Goal: Task Accomplishment & Management: Manage account settings

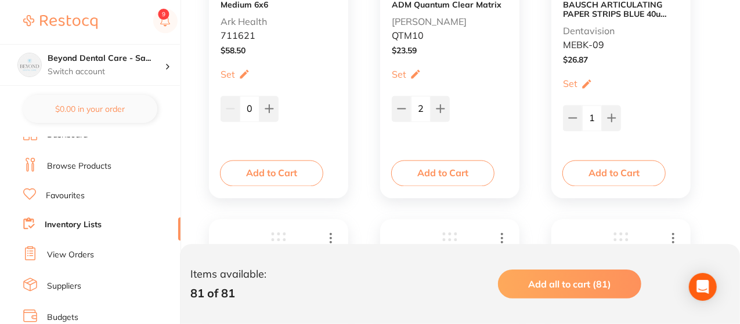
scroll to position [3302, 0]
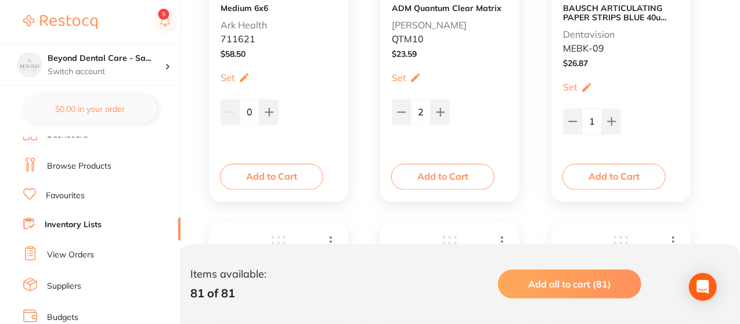
click at [150, 158] on li "Browse Products" at bounding box center [101, 166] width 157 height 17
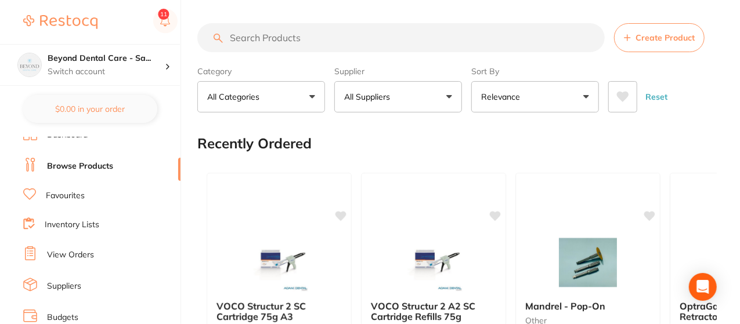
click at [290, 39] on input "search" at bounding box center [400, 37] width 407 height 29
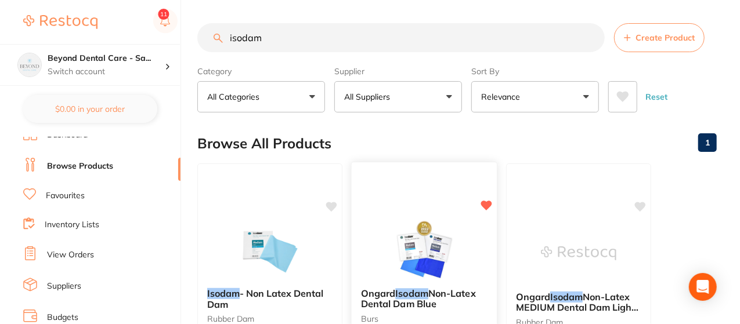
type input "isodam"
click at [362, 191] on div "Ongard Isodam Non-Latex Dental Dam Blue burs by Ark Health Y711621 6 options av…" at bounding box center [424, 330] width 147 height 337
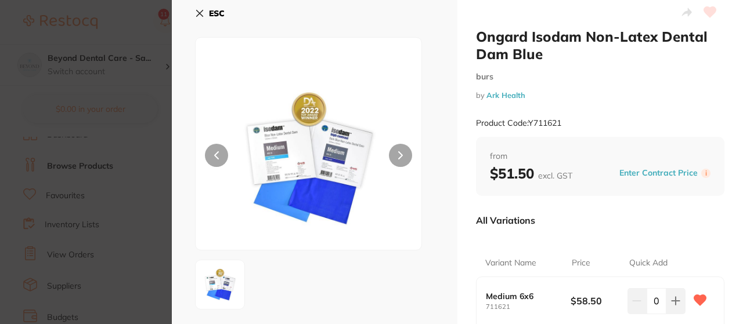
scroll to position [23, 0]
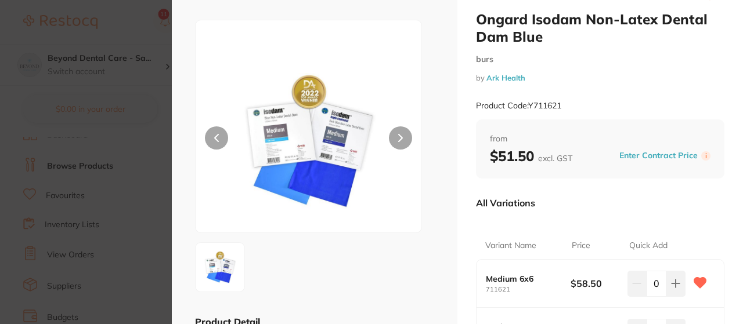
click at [220, 144] on button at bounding box center [216, 137] width 23 height 23
click at [433, 126] on div "ESC Product Detail Award winning premium Dental Dam Eight-time recipient of Den…" at bounding box center [314, 318] width 285 height 683
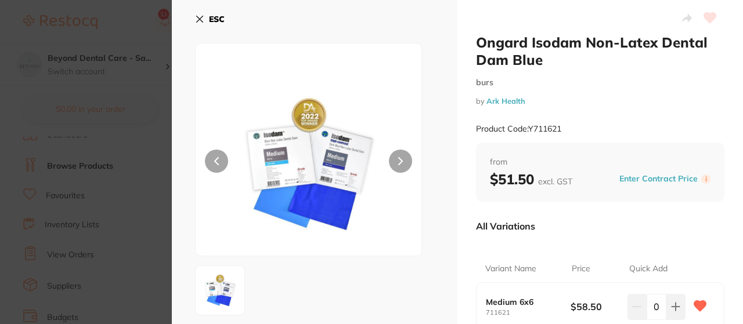
click at [215, 19] on b "ESC" at bounding box center [217, 19] width 16 height 10
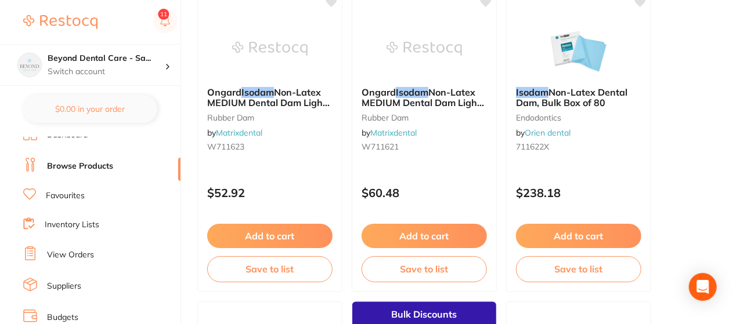
scroll to position [547, 0]
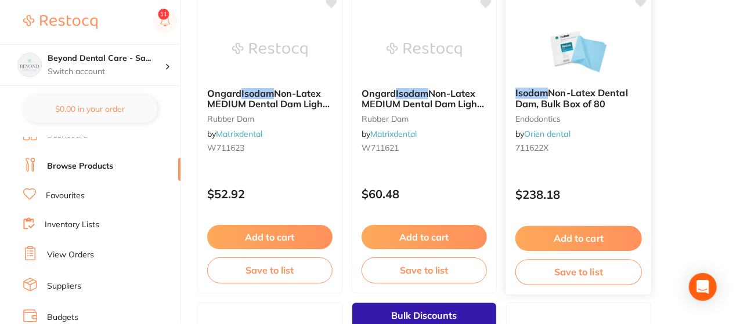
click at [577, 277] on button "Save to list" at bounding box center [578, 272] width 126 height 26
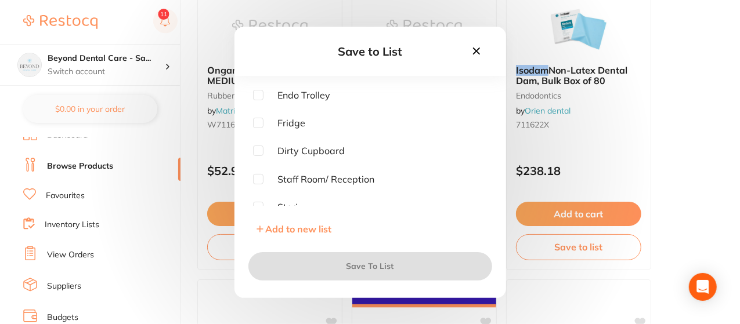
scroll to position [93, 0]
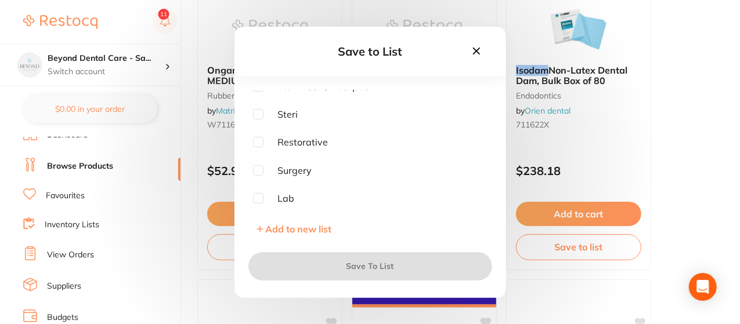
click at [259, 140] on input "checkbox" at bounding box center [258, 142] width 10 height 10
checkbox input "true"
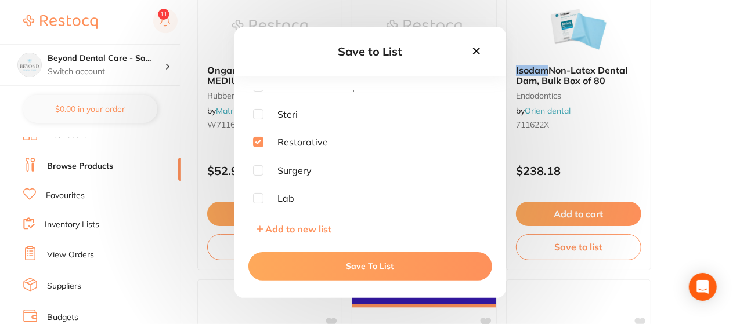
click at [374, 267] on button "Save To List" at bounding box center [370, 266] width 244 height 28
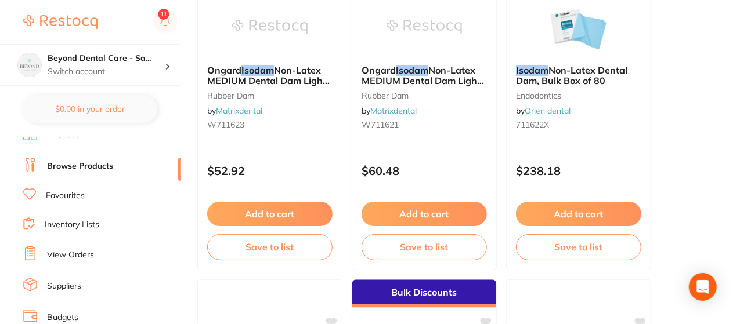
click at [86, 225] on link "Inventory Lists" at bounding box center [72, 225] width 55 height 12
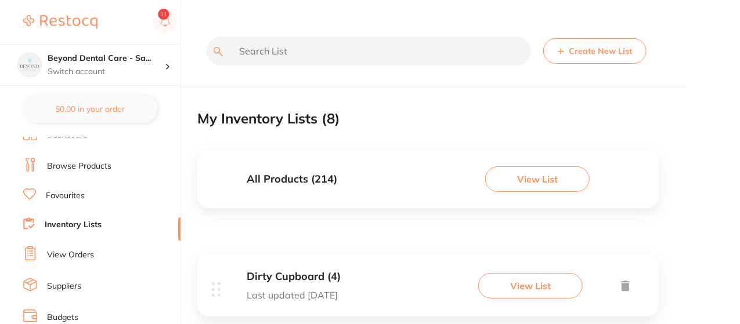
click at [402, 185] on div "All Products ( 214 ) View List" at bounding box center [427, 179] width 461 height 58
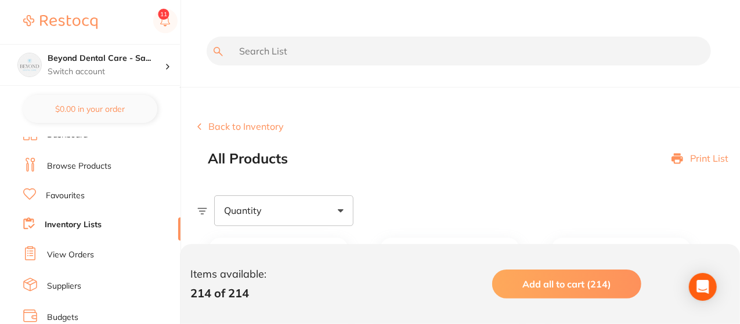
click at [222, 126] on button "Back to Inventory" at bounding box center [240, 126] width 86 height 10
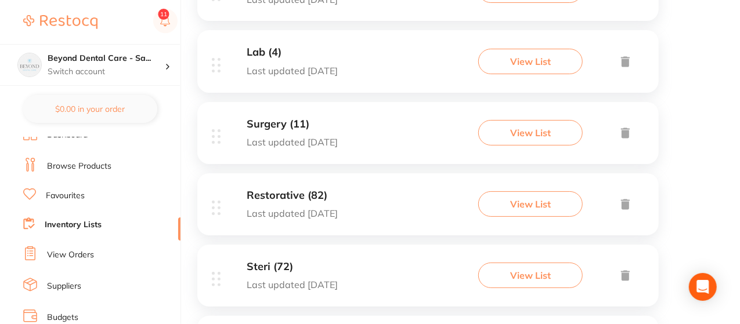
scroll to position [441, 0]
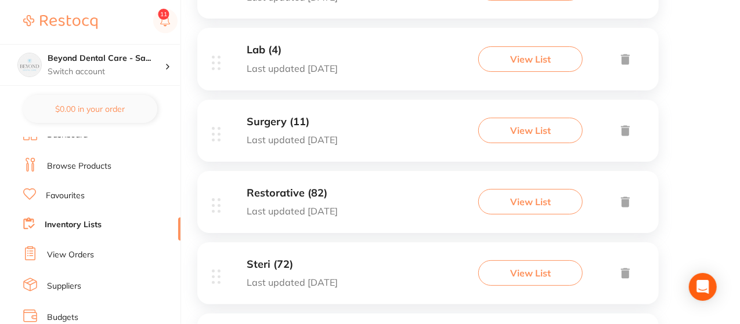
click at [560, 202] on button "View List" at bounding box center [530, 202] width 104 height 26
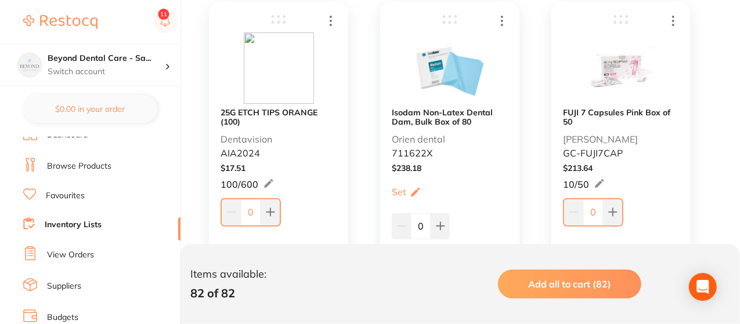
scroll to position [6777, 0]
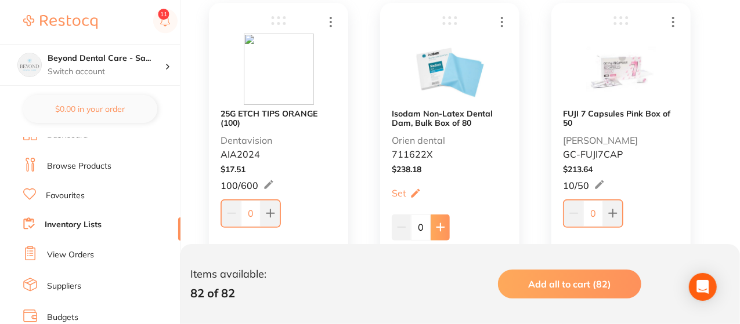
click at [443, 229] on icon at bounding box center [440, 227] width 9 height 9
type input "1"
click at [619, 212] on button at bounding box center [612, 214] width 19 height 26
type input "1"
click at [270, 213] on icon at bounding box center [270, 214] width 8 height 8
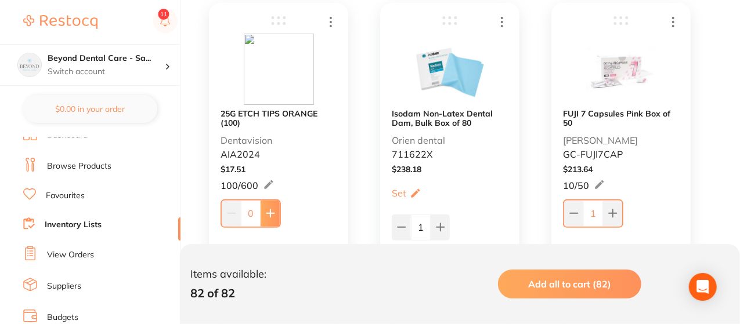
type input "1"
click at [709, 131] on div "FUJI 7 Capsules Pink Box of 50 [PERSON_NAME] [PERSON_NAME]-FUJI7CAP $ 213.64 10…" at bounding box center [631, 155] width 160 height 305
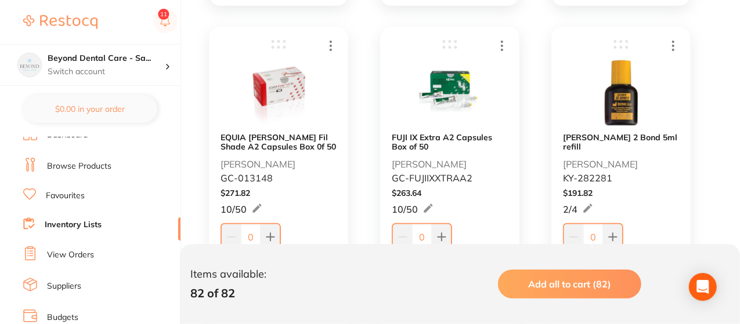
scroll to position [7102, 0]
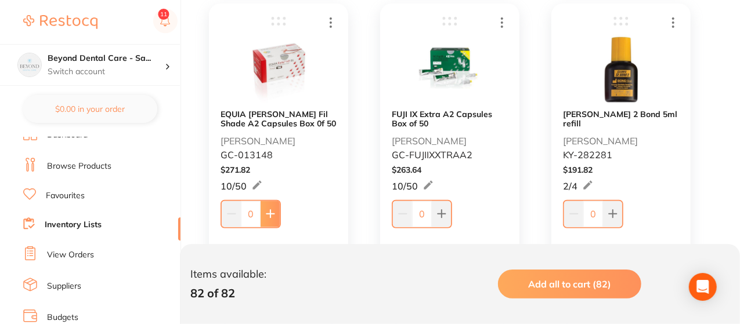
click at [274, 216] on icon at bounding box center [270, 213] width 9 height 9
type input "1"
click at [440, 213] on icon at bounding box center [441, 213] width 9 height 9
type input "1"
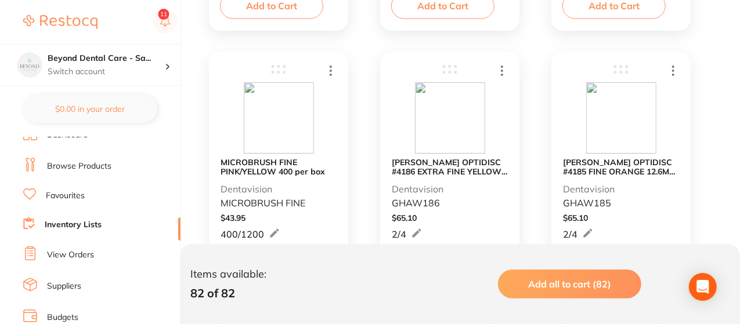
scroll to position [7403, 0]
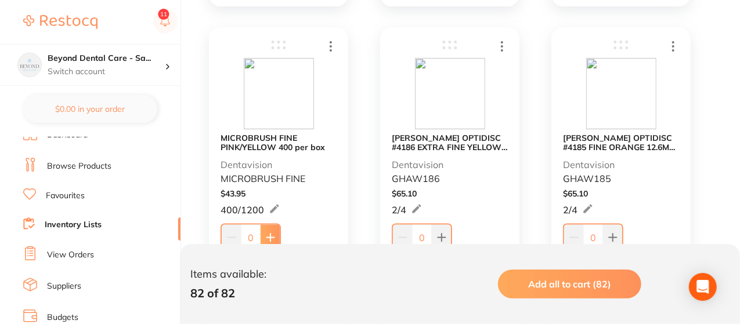
click at [269, 237] on icon at bounding box center [270, 238] width 8 height 8
type input "1"
click at [441, 232] on button at bounding box center [441, 238] width 19 height 26
type input "2"
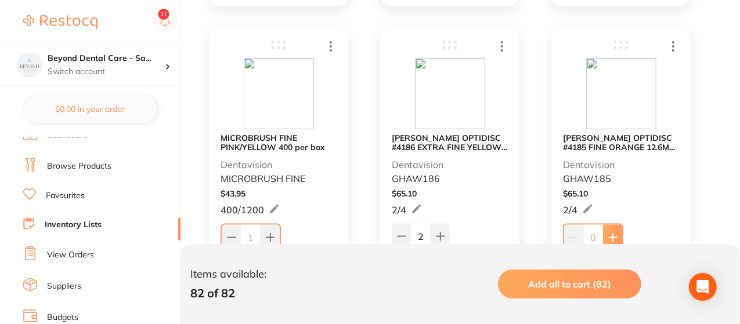
click at [610, 233] on icon at bounding box center [612, 237] width 9 height 9
type input "2"
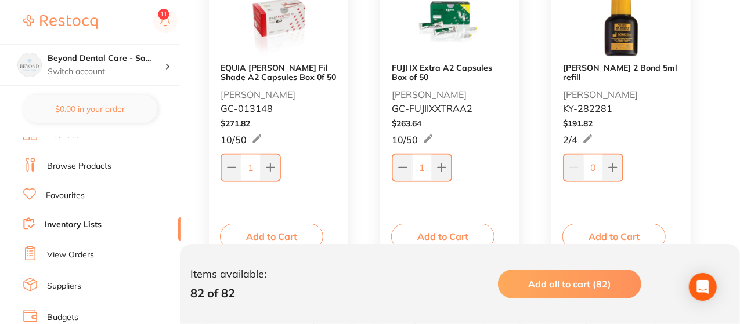
scroll to position [7125, 0]
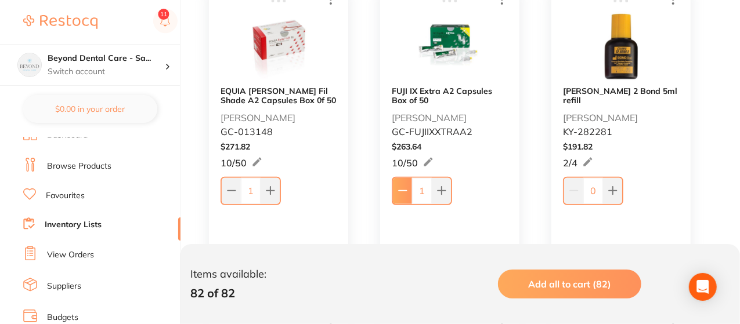
click at [405, 188] on icon at bounding box center [402, 190] width 9 height 9
type input "0"
click at [609, 187] on icon at bounding box center [613, 191] width 8 height 8
click at [609, 185] on icon at bounding box center [611, 189] width 9 height 9
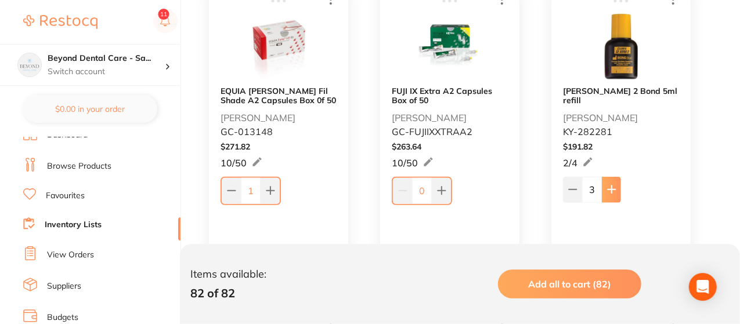
click at [609, 185] on icon at bounding box center [611, 189] width 9 height 9
click at [569, 185] on icon at bounding box center [572, 189] width 9 height 9
type input "5"
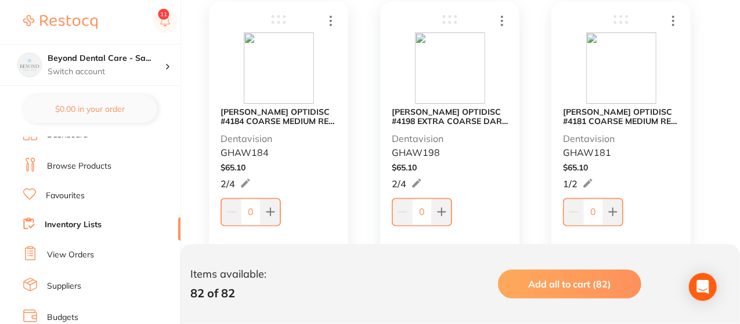
scroll to position [7775, 0]
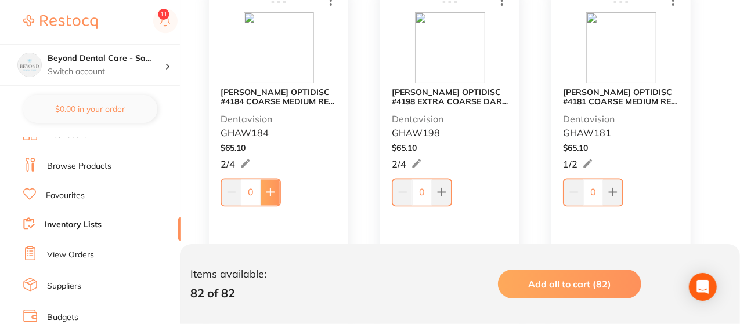
click at [272, 187] on icon at bounding box center [270, 191] width 9 height 9
type input "1"
click at [439, 191] on icon at bounding box center [441, 193] width 8 height 8
type input "1"
drag, startPoint x: 439, startPoint y: 191, endPoint x: 576, endPoint y: 168, distance: 138.9
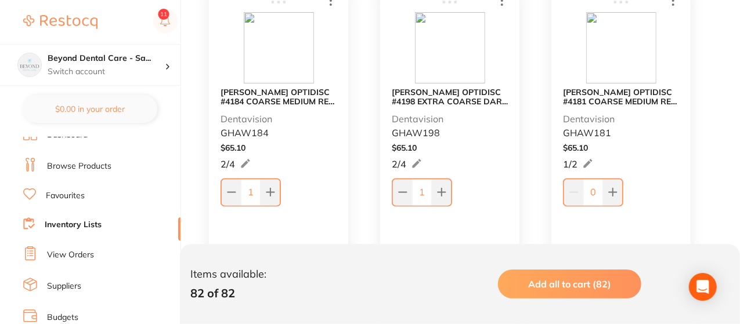
click at [614, 186] on button at bounding box center [612, 192] width 19 height 26
type input "1"
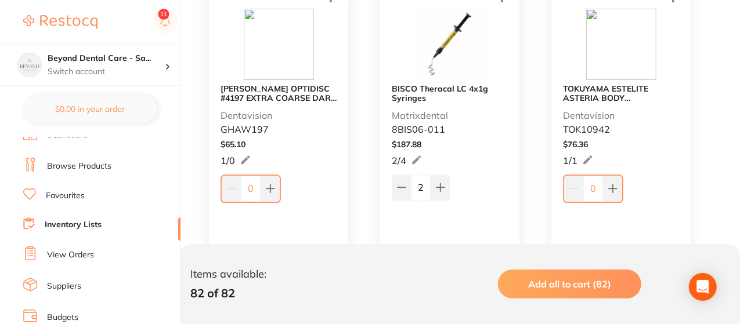
scroll to position [8123, 0]
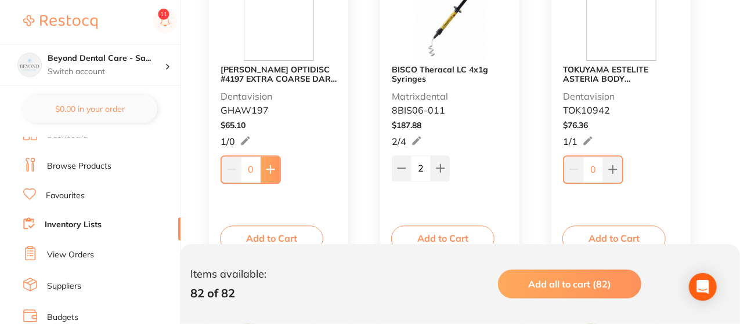
click at [274, 168] on icon at bounding box center [270, 169] width 9 height 9
type input "1"
click at [609, 17] on img at bounding box center [621, 25] width 70 height 71
click at [614, 176] on button at bounding box center [612, 170] width 19 height 26
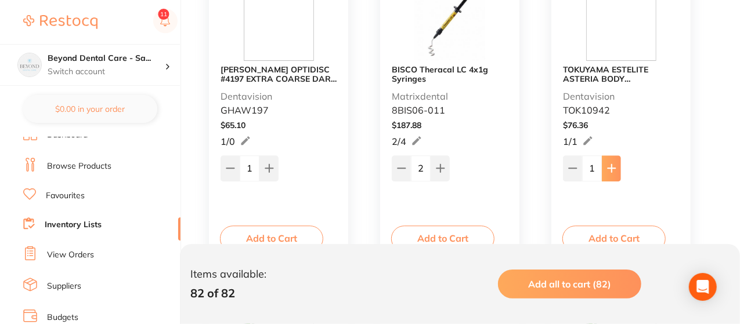
click at [614, 176] on button at bounding box center [611, 168] width 19 height 26
type input "2"
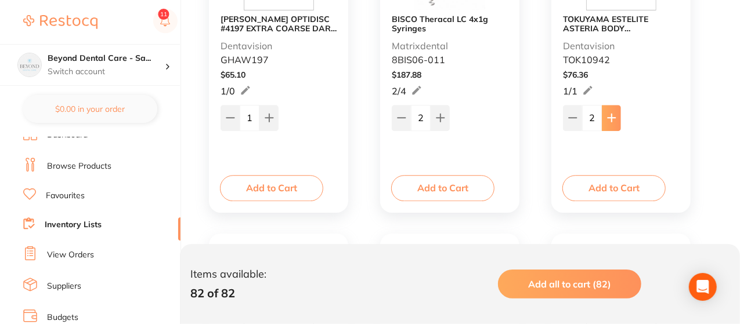
scroll to position [8192, 0]
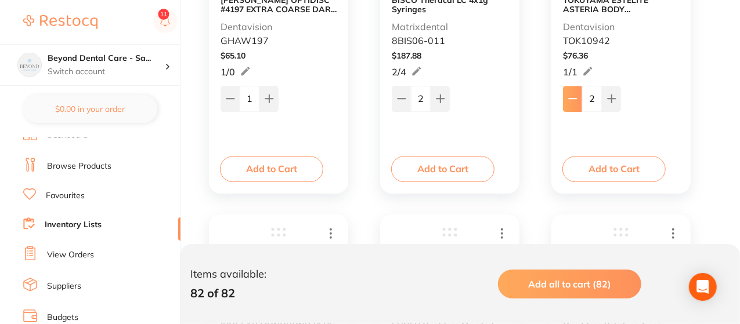
click at [572, 103] on button at bounding box center [572, 99] width 19 height 26
type input "1"
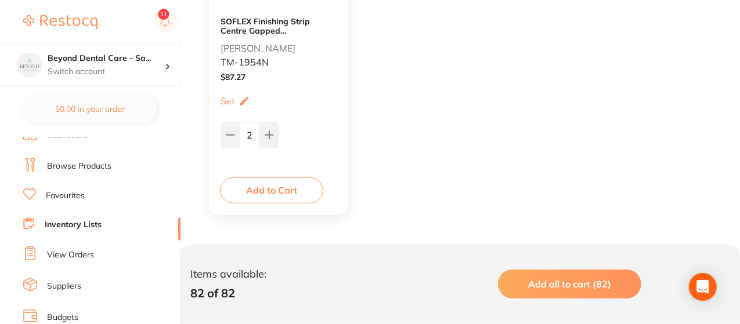
scroll to position [9151, 0]
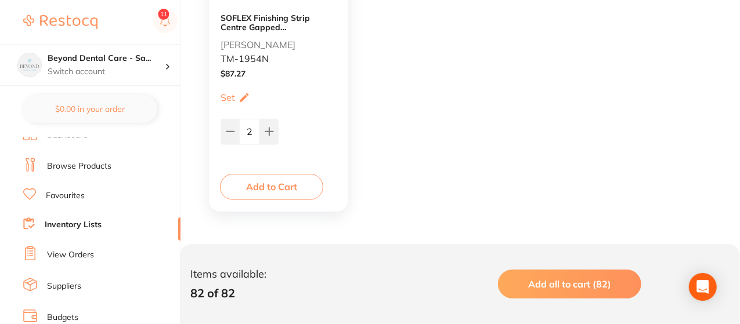
click at [84, 223] on link "Inventory Lists" at bounding box center [73, 225] width 57 height 12
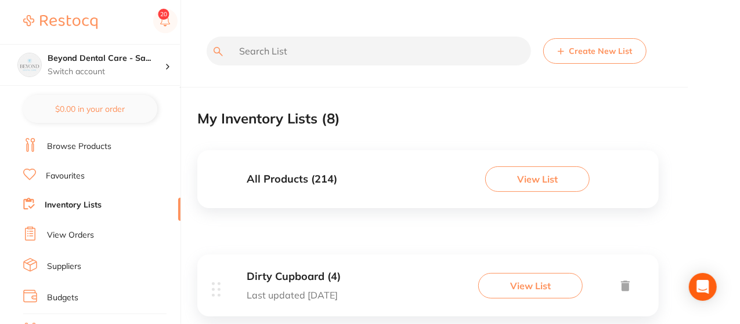
scroll to position [34, 0]
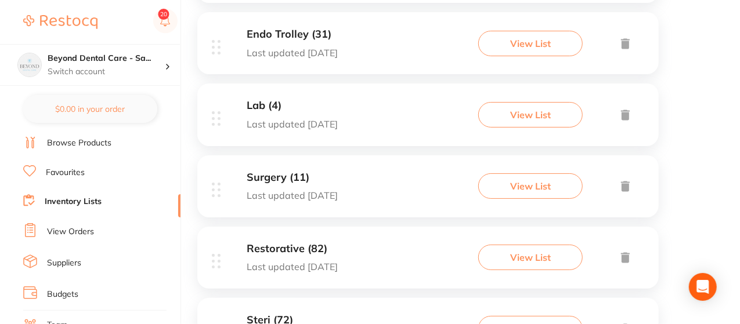
scroll to position [385, 0]
click at [518, 183] on button "View List" at bounding box center [530, 187] width 104 height 26
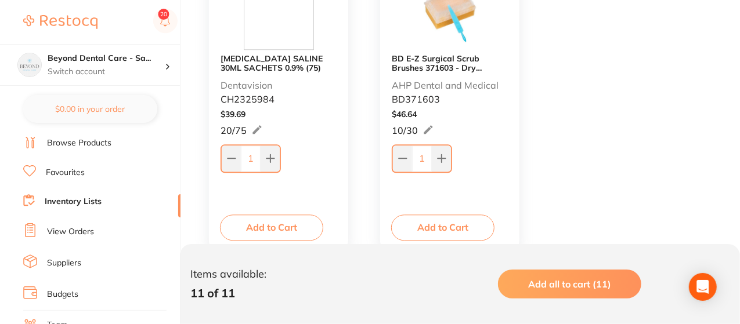
scroll to position [1300, 0]
click at [91, 200] on link "Inventory Lists" at bounding box center [73, 202] width 57 height 12
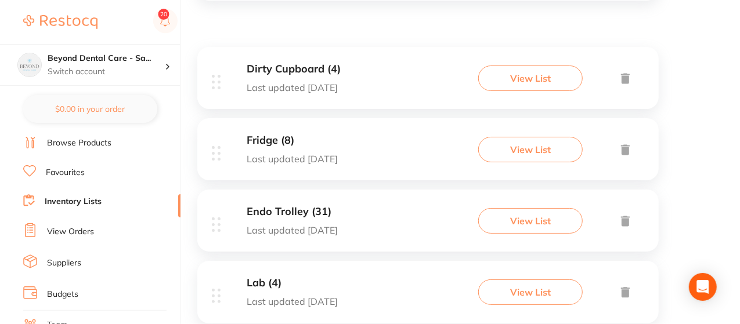
scroll to position [209, 0]
click at [518, 134] on div "Fridge (8) Last updated [DATE] View List" at bounding box center [427, 148] width 461 height 62
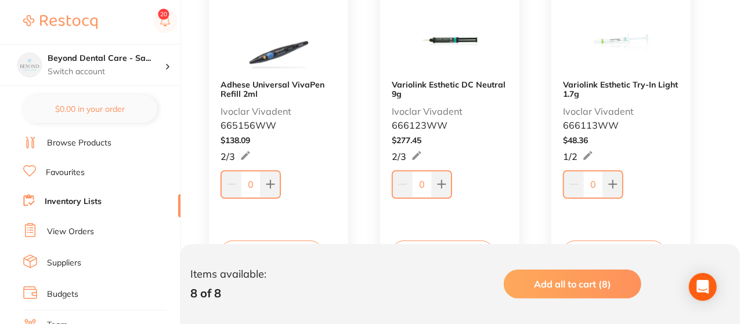
scroll to position [302, 0]
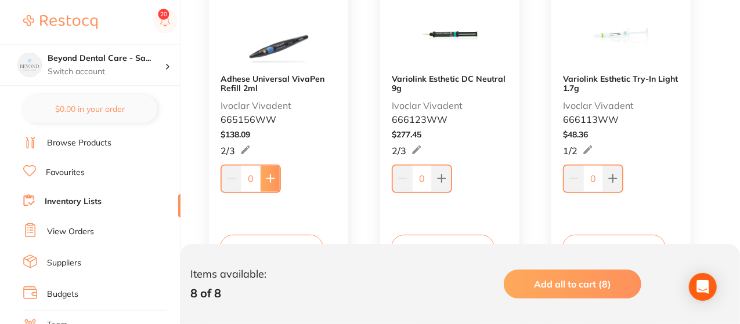
click at [276, 173] on button at bounding box center [270, 179] width 19 height 26
type input "2"
click at [617, 169] on button at bounding box center [612, 179] width 19 height 26
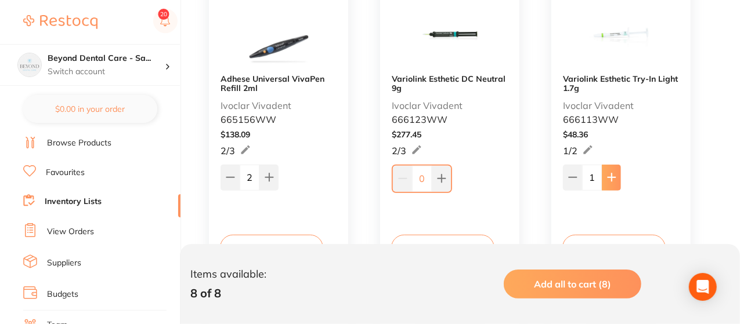
click at [617, 169] on button at bounding box center [611, 178] width 19 height 26
type input "2"
click at [440, 179] on icon at bounding box center [441, 178] width 9 height 9
type input "2"
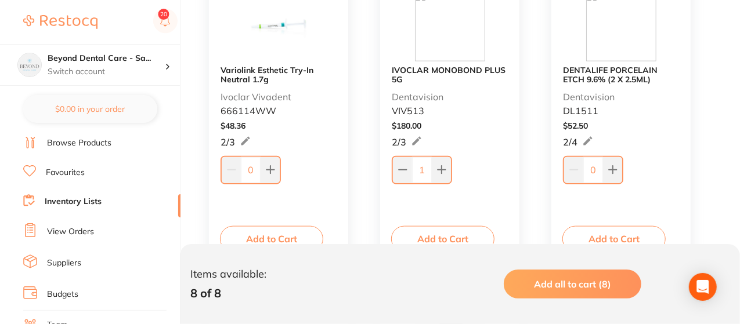
scroll to position [650, 0]
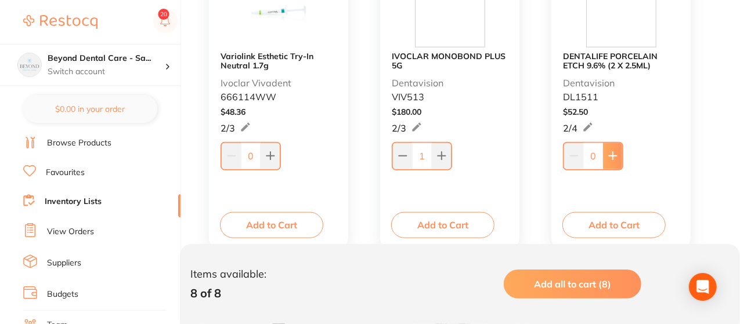
click at [610, 154] on icon at bounding box center [612, 155] width 9 height 9
type input "1"
click at [271, 154] on icon at bounding box center [270, 155] width 9 height 9
type input "2"
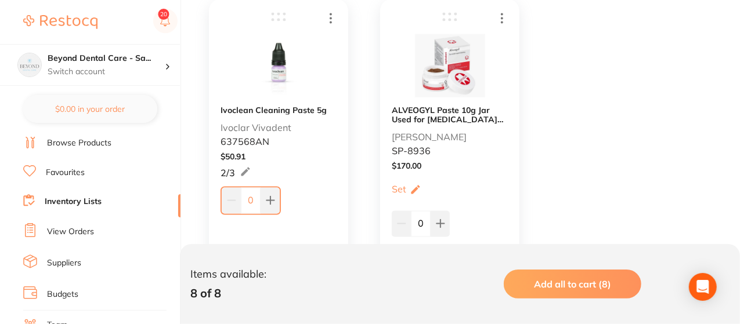
scroll to position [952, 0]
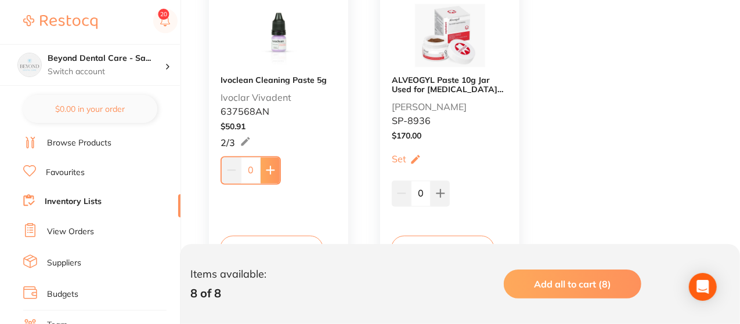
click at [266, 166] on icon at bounding box center [270, 170] width 9 height 9
type input "1"
click at [435, 184] on button at bounding box center [440, 194] width 19 height 26
type input "1"
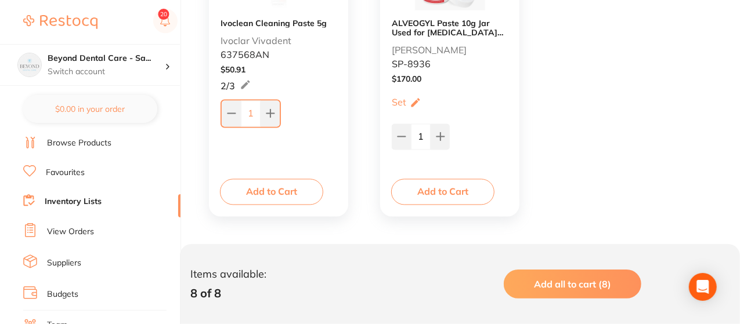
scroll to position [1014, 0]
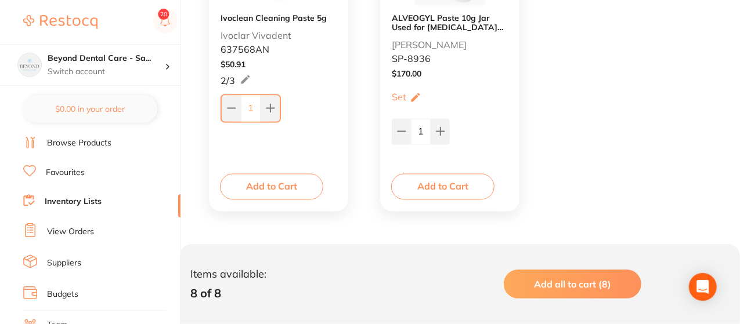
click at [88, 200] on link "Inventory Lists" at bounding box center [73, 202] width 57 height 12
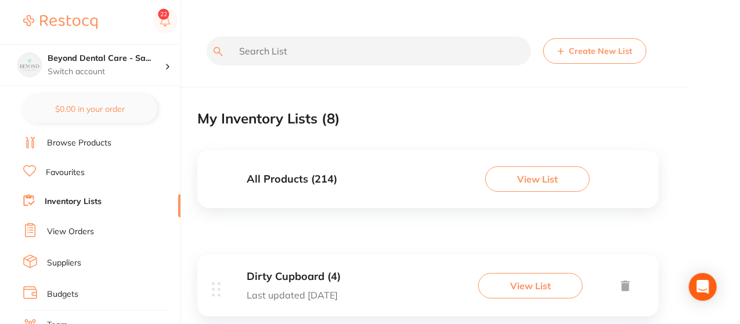
click at [295, 56] on input "text" at bounding box center [369, 51] width 324 height 29
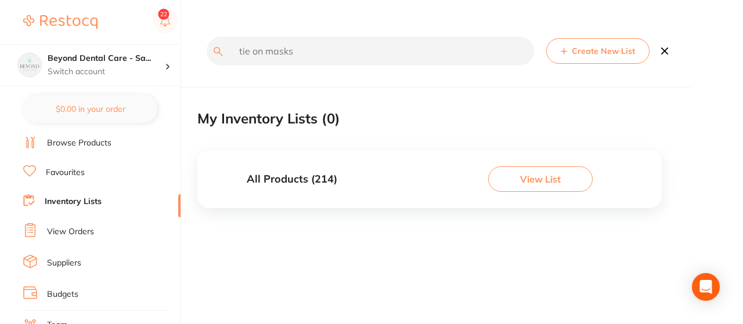
type input "tie on masks"
click at [89, 139] on link "Browse Products" at bounding box center [79, 144] width 64 height 12
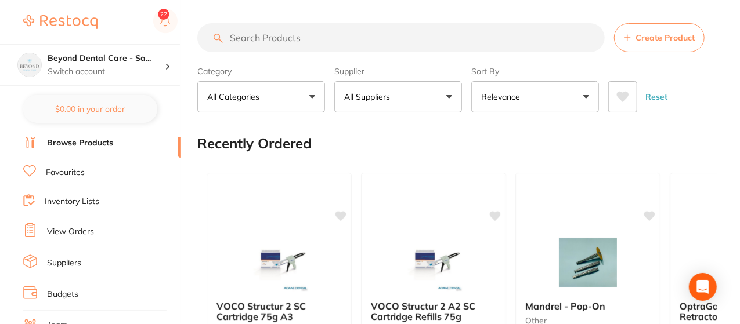
click at [263, 37] on input "search" at bounding box center [400, 37] width 407 height 29
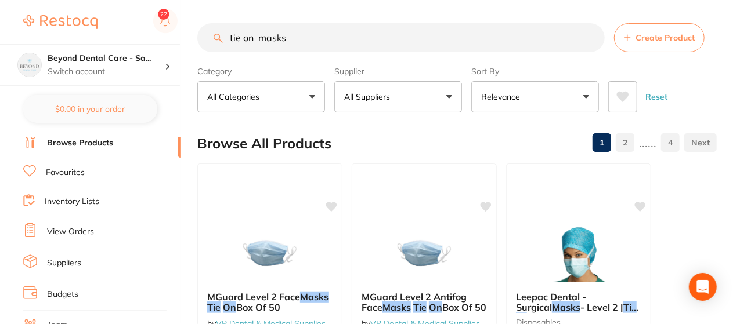
type input "tie on masks"
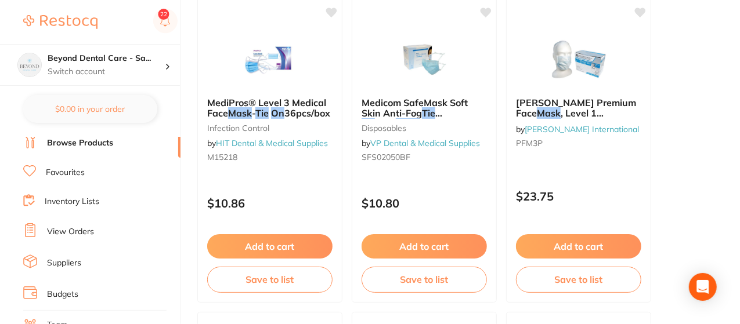
scroll to position [557, 0]
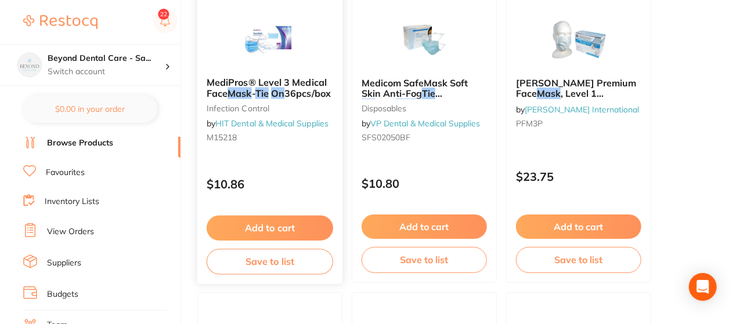
drag, startPoint x: 691, startPoint y: 215, endPoint x: 281, endPoint y: 266, distance: 413.4
click at [281, 266] on button "Save to list" at bounding box center [270, 262] width 126 height 26
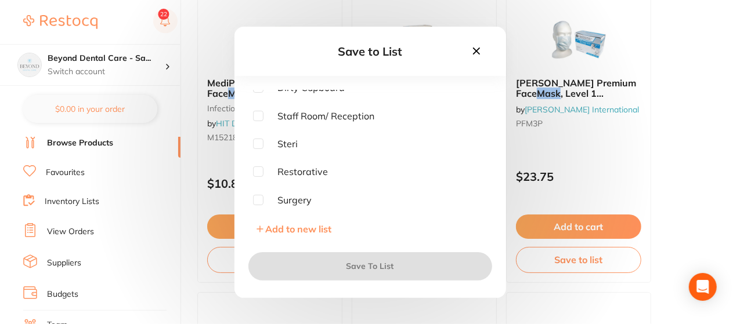
scroll to position [93, 0]
click at [258, 113] on input "checkbox" at bounding box center [258, 114] width 10 height 10
checkbox input "true"
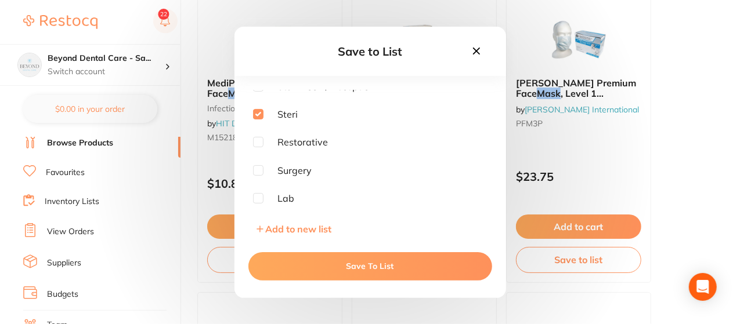
click at [371, 267] on button "Save To List" at bounding box center [370, 266] width 244 height 28
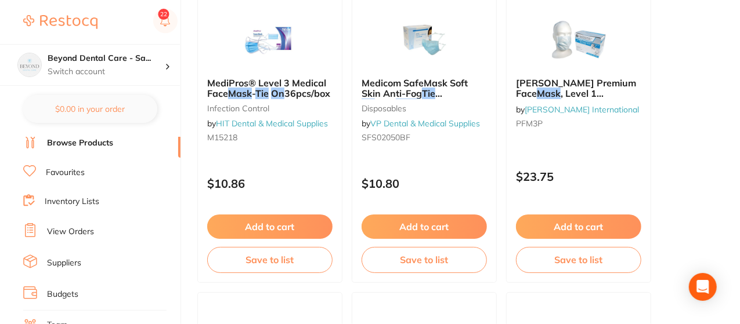
scroll to position [273, 0]
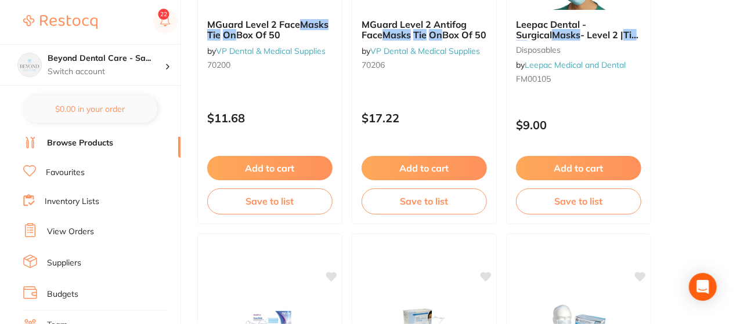
click at [106, 138] on link "Browse Products" at bounding box center [80, 144] width 66 height 12
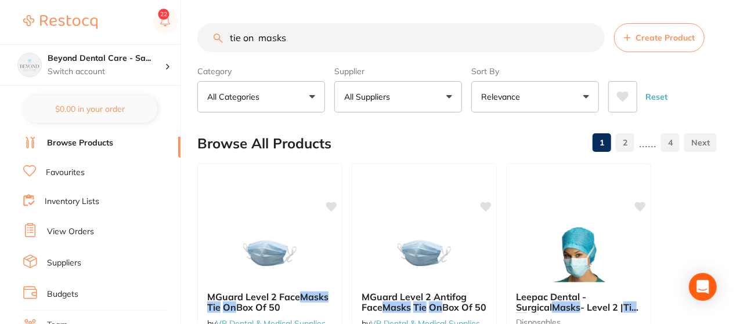
click at [302, 39] on input "tie on masks" at bounding box center [400, 37] width 407 height 29
click at [591, 40] on input "tie on masks" at bounding box center [400, 37] width 407 height 29
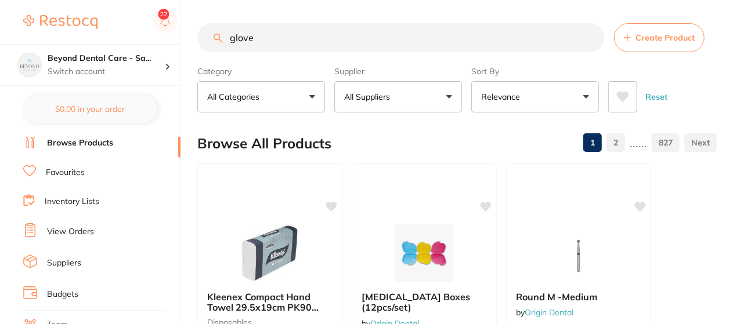
type input "gloves"
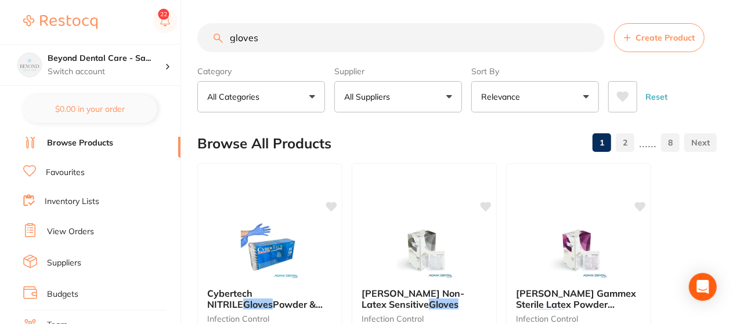
click at [591, 40] on input "gloves" at bounding box center [400, 37] width 407 height 29
click at [442, 146] on div "Browse All Products 1 2 ...... 8" at bounding box center [456, 143] width 519 height 39
click at [270, 41] on input "gloves" at bounding box center [400, 37] width 407 height 29
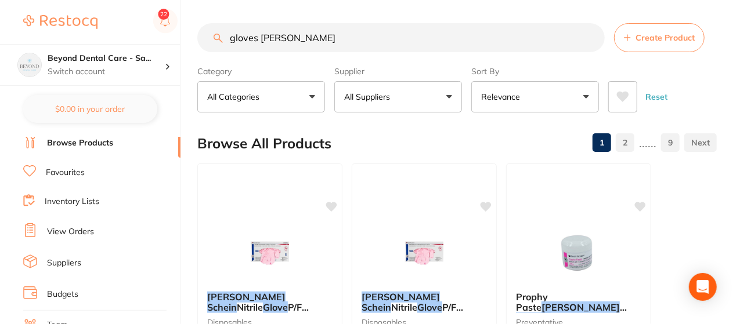
type input "gloves [PERSON_NAME]"
click at [382, 144] on div "Browse All Products 1 2 ...... 9" at bounding box center [456, 143] width 519 height 39
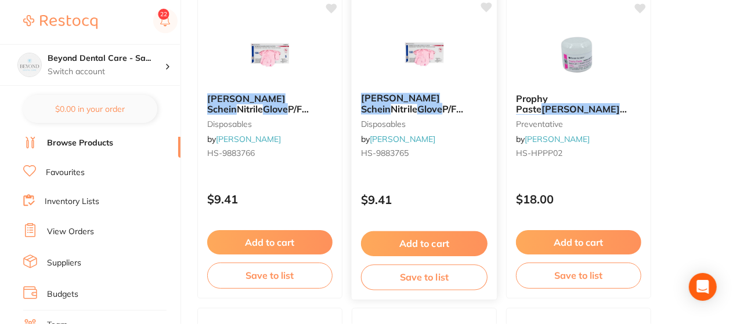
scroll to position [209, 0]
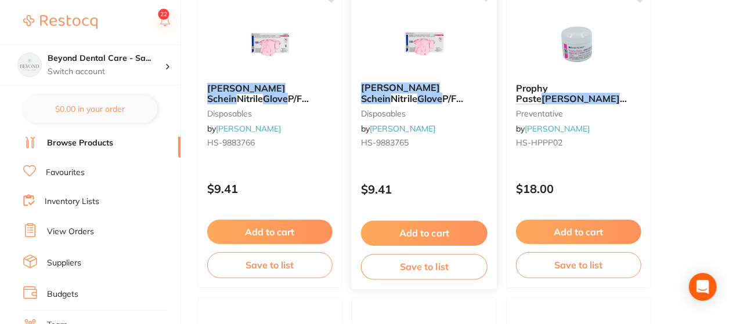
click at [437, 34] on img at bounding box center [424, 44] width 76 height 59
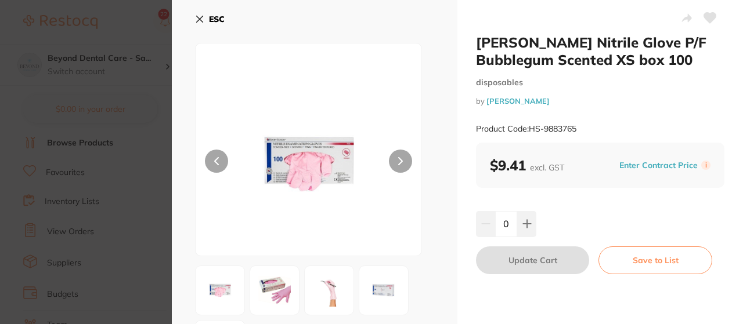
click at [210, 18] on b "ESC" at bounding box center [217, 19] width 16 height 10
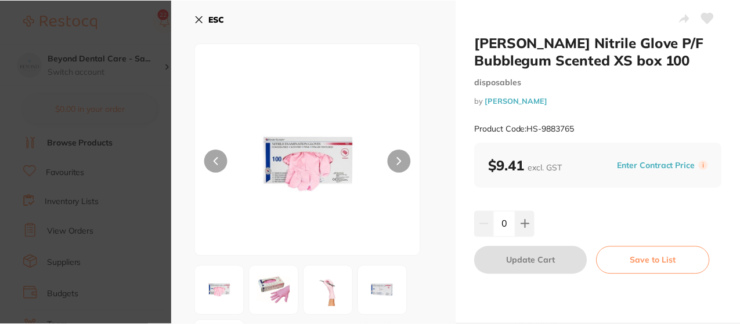
scroll to position [209, 0]
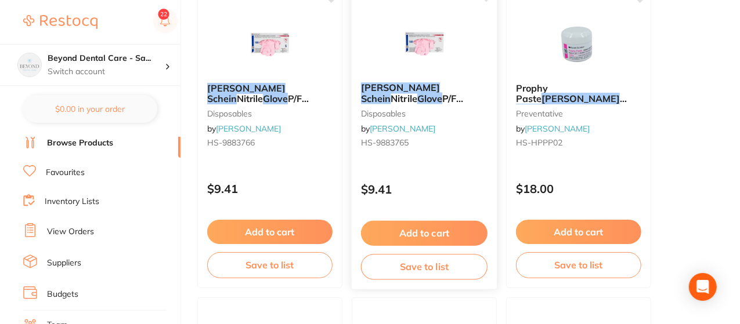
click at [408, 266] on button "Save to list" at bounding box center [424, 267] width 126 height 26
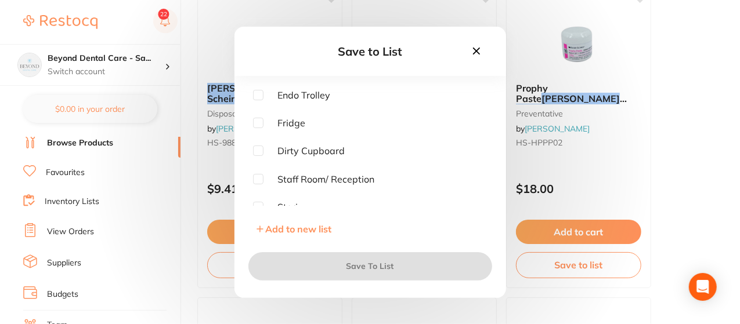
scroll to position [92, 0]
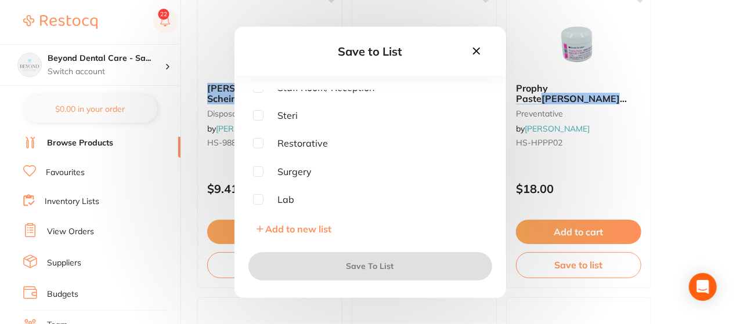
click at [289, 114] on span "Steri" at bounding box center [280, 115] width 35 height 10
click at [259, 115] on input "checkbox" at bounding box center [258, 115] width 10 height 10
checkbox input "true"
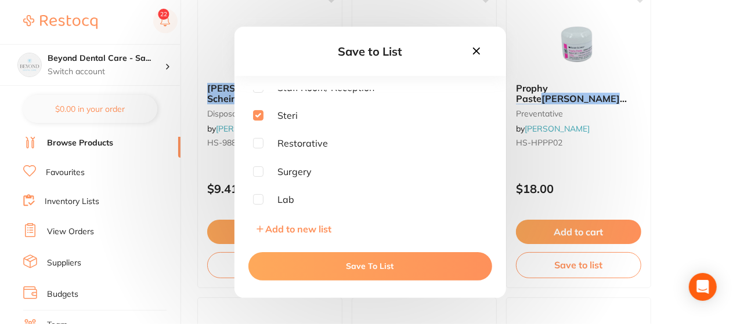
click at [387, 267] on button "Save To List" at bounding box center [370, 266] width 244 height 28
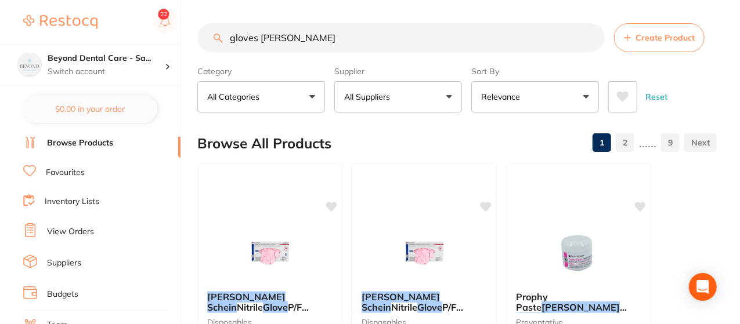
click at [339, 44] on input "gloves [PERSON_NAME]" at bounding box center [400, 37] width 407 height 29
click at [591, 38] on input "gloves [PERSON_NAME]" at bounding box center [400, 37] width 407 height 29
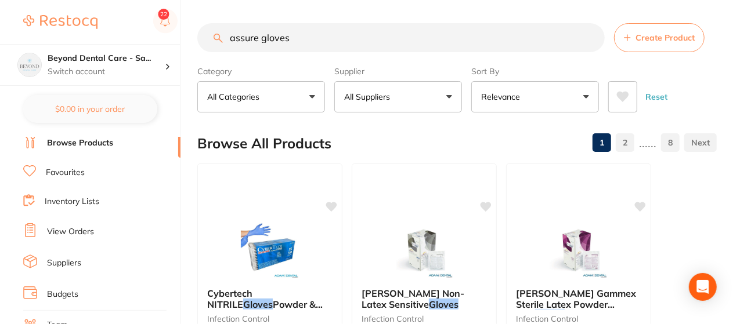
type input "assure gloves"
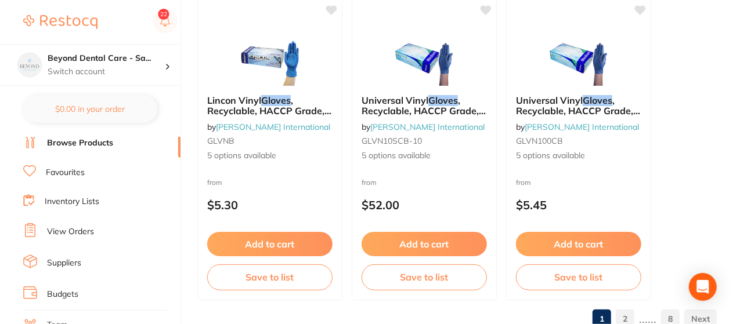
scroll to position [6062, 0]
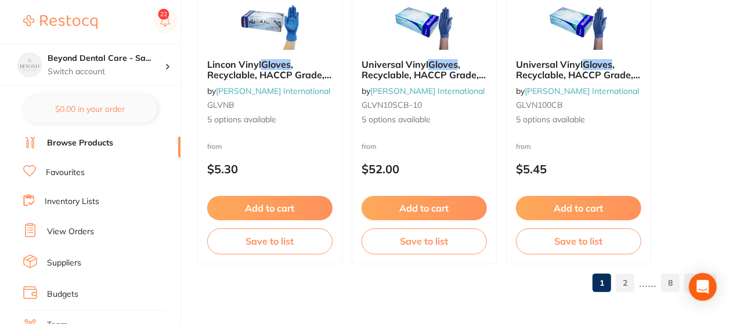
click at [625, 283] on link "2" at bounding box center [625, 283] width 19 height 23
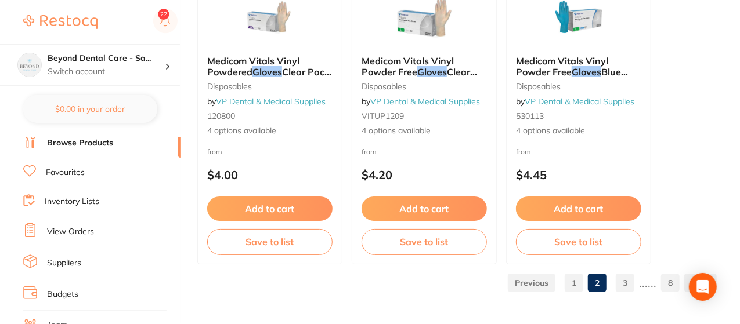
click at [625, 283] on link "3" at bounding box center [625, 283] width 19 height 23
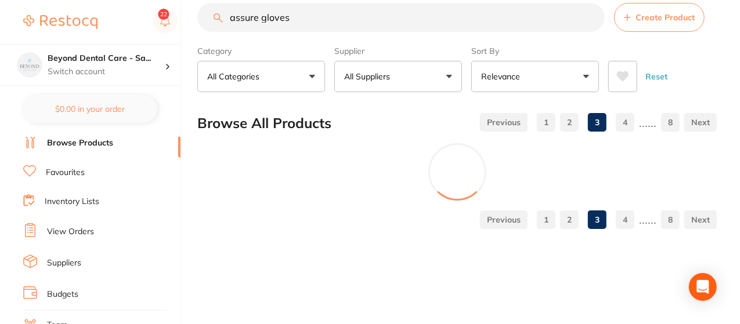
scroll to position [0, 0]
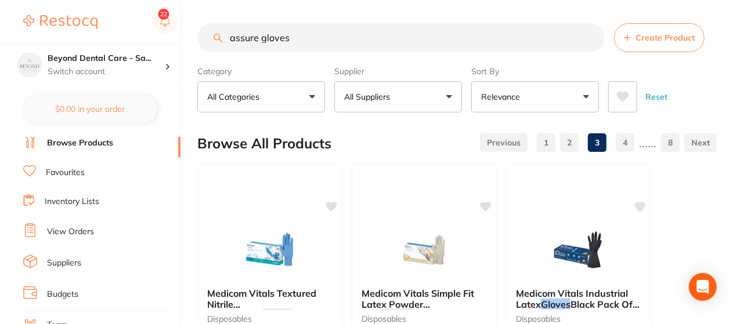
click at [407, 142] on div "Browse All Products 1 2 3 4 ...... 8" at bounding box center [456, 143] width 519 height 39
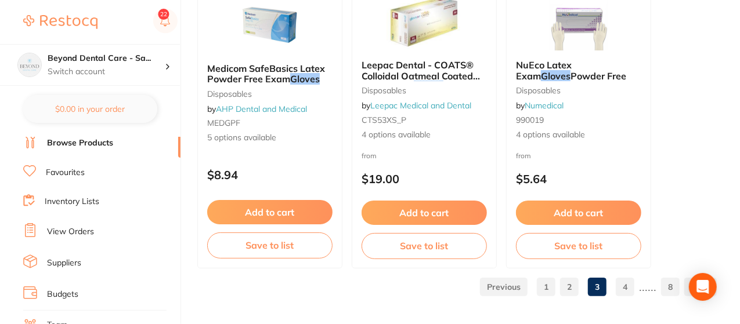
scroll to position [6062, 0]
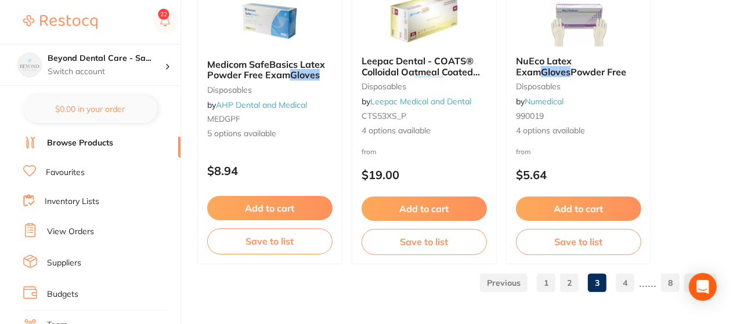
click at [627, 277] on link "4" at bounding box center [625, 283] width 19 height 23
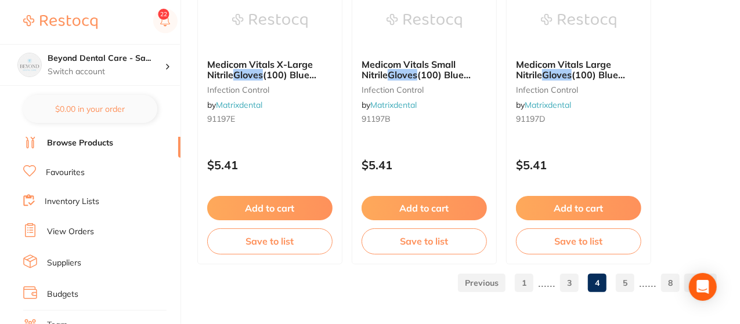
click at [627, 279] on link "5" at bounding box center [625, 283] width 19 height 23
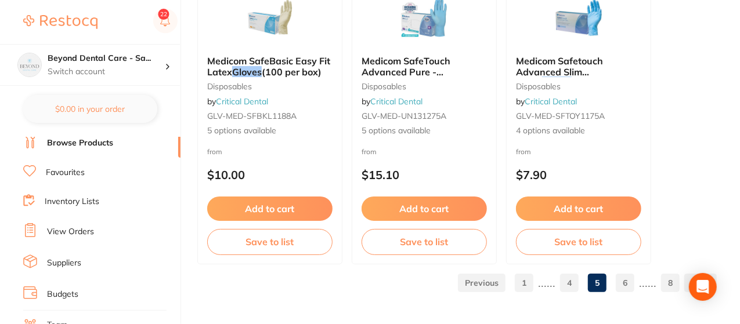
click at [624, 281] on link "6" at bounding box center [625, 283] width 19 height 23
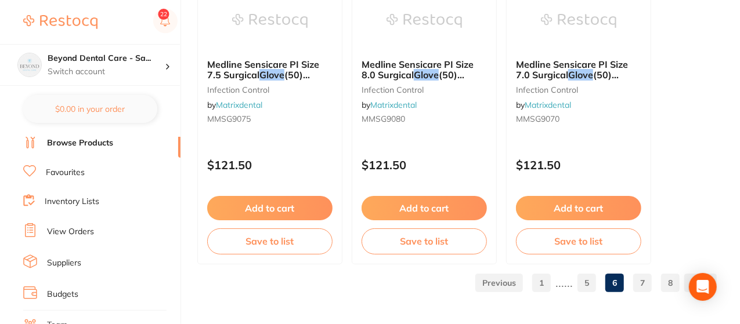
click at [647, 277] on link "7" at bounding box center [642, 283] width 19 height 23
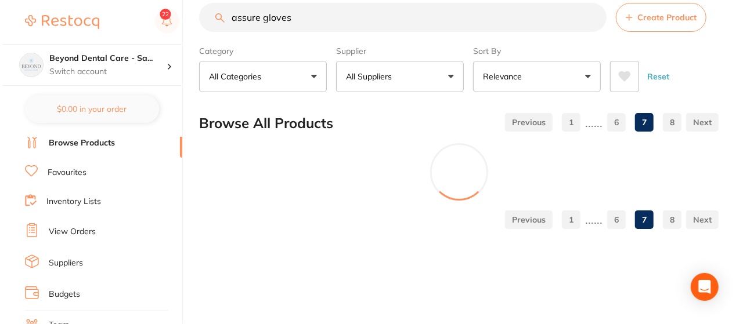
scroll to position [0, 0]
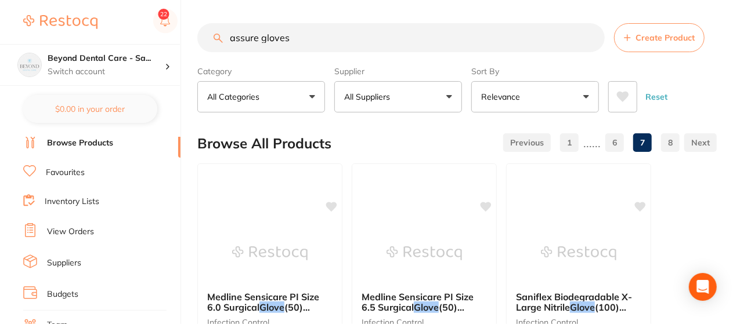
drag, startPoint x: 647, startPoint y: 277, endPoint x: 451, endPoint y: 273, distance: 196.1
click at [549, 287] on div "Saniflex Biodegradable X-Large Nitrile Glove (100) Green Powder Free infection …" at bounding box center [578, 331] width 145 height 334
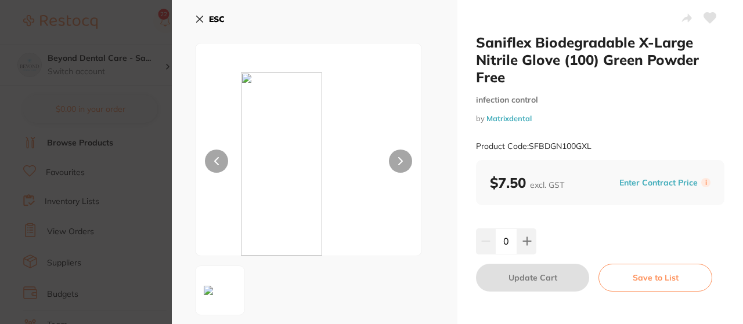
click at [205, 12] on button "ESC" at bounding box center [210, 19] width 30 height 20
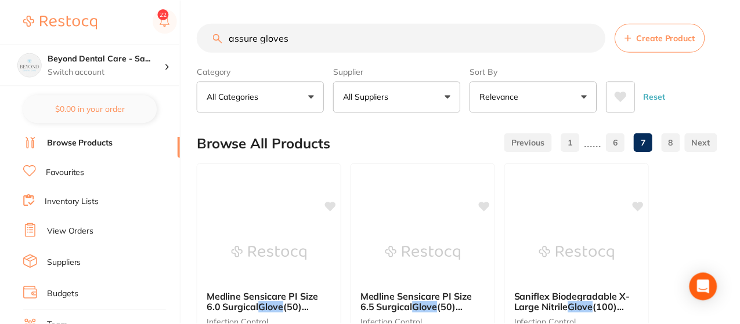
scroll to position [6062, 0]
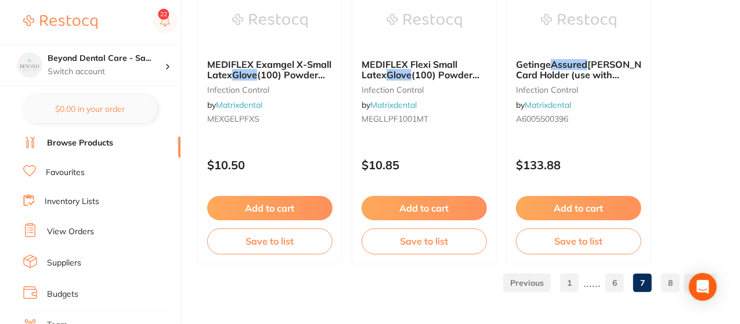
click at [669, 286] on link "8" at bounding box center [670, 283] width 19 height 23
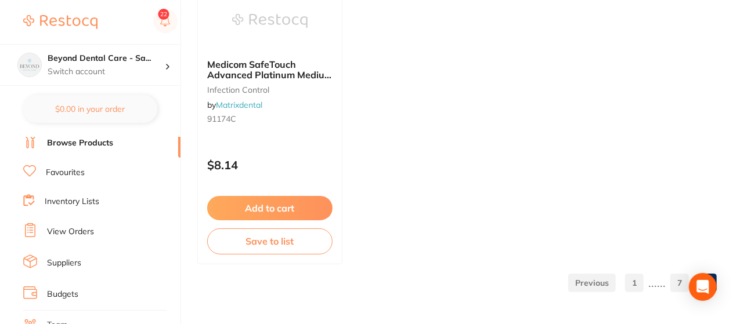
click at [638, 281] on link "1" at bounding box center [634, 283] width 19 height 23
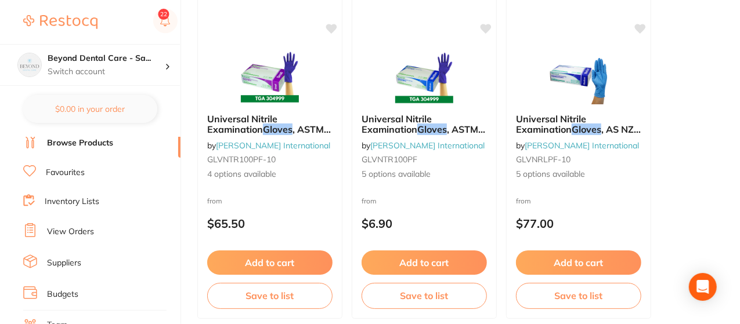
scroll to position [1903, 0]
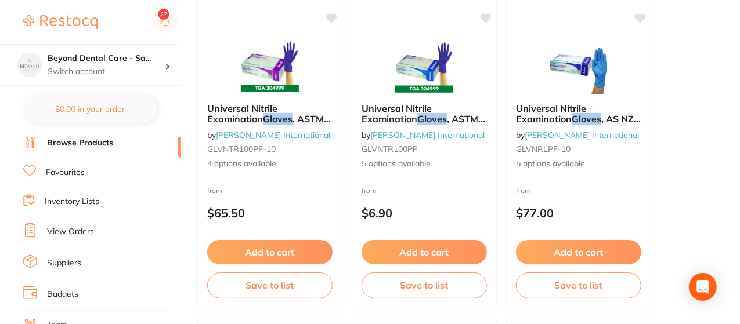
click at [93, 138] on link "Browse Products" at bounding box center [80, 144] width 66 height 12
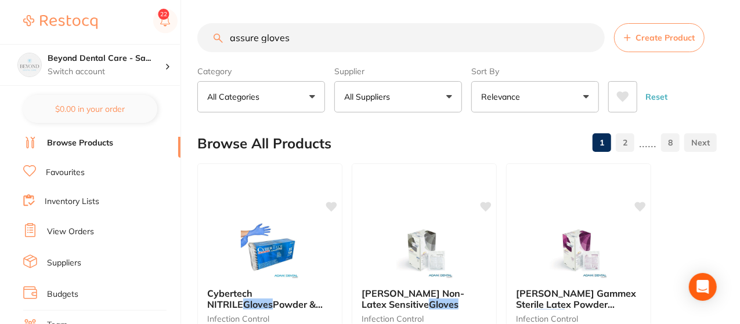
click at [77, 201] on link "Inventory Lists" at bounding box center [72, 202] width 55 height 12
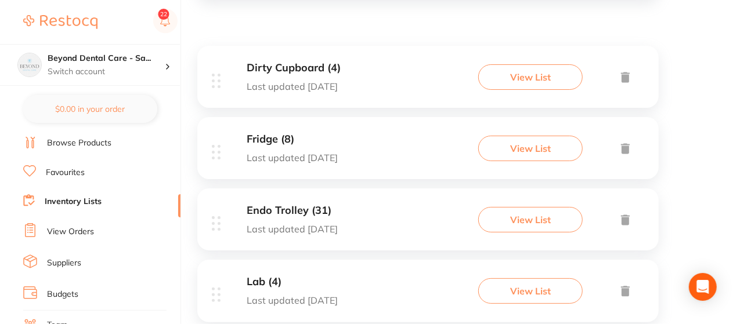
scroll to position [232, 0]
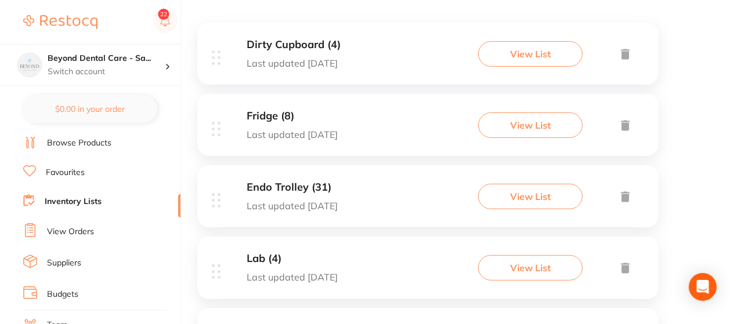
click at [519, 200] on button "View List" at bounding box center [530, 197] width 104 height 26
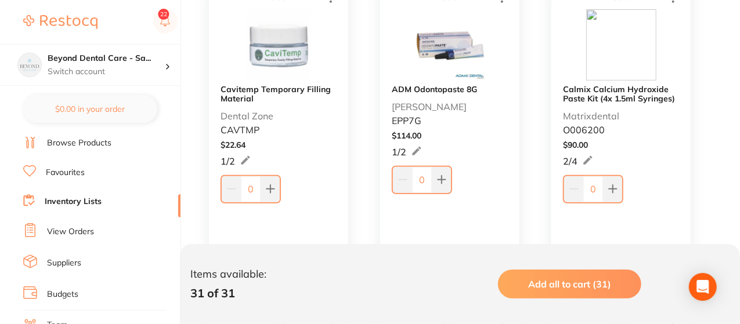
scroll to position [302, 0]
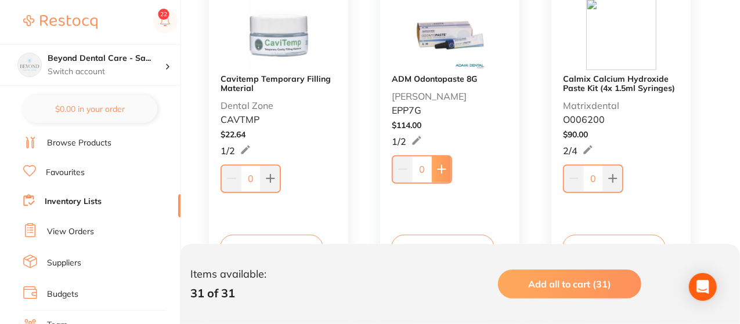
click at [448, 168] on button at bounding box center [441, 170] width 19 height 26
click at [448, 168] on button at bounding box center [440, 168] width 19 height 26
type input "2"
click at [270, 178] on icon at bounding box center [270, 179] width 8 height 8
type input "1"
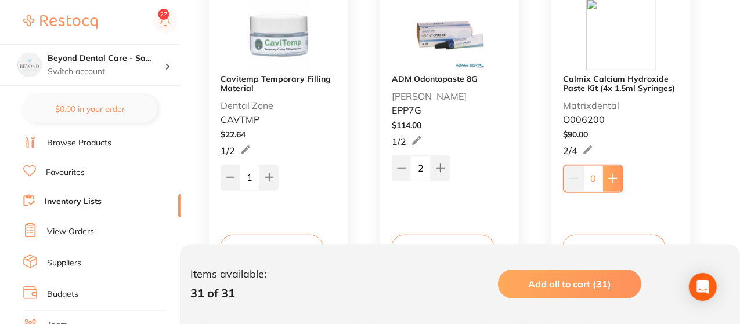
click at [610, 183] on button at bounding box center [612, 179] width 19 height 26
type input "1"
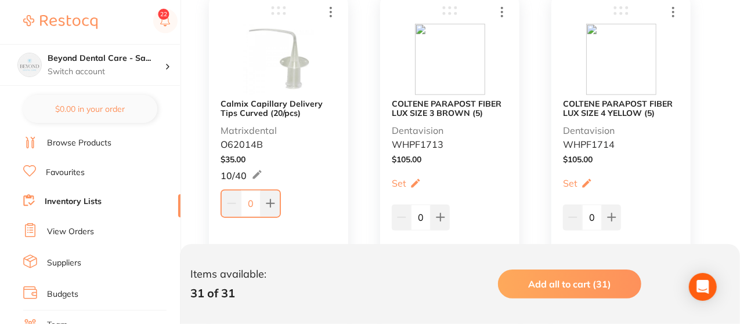
scroll to position [603, 0]
click at [271, 198] on icon at bounding box center [270, 202] width 9 height 9
type input "1"
click at [442, 216] on icon at bounding box center [440, 216] width 9 height 9
type input "1"
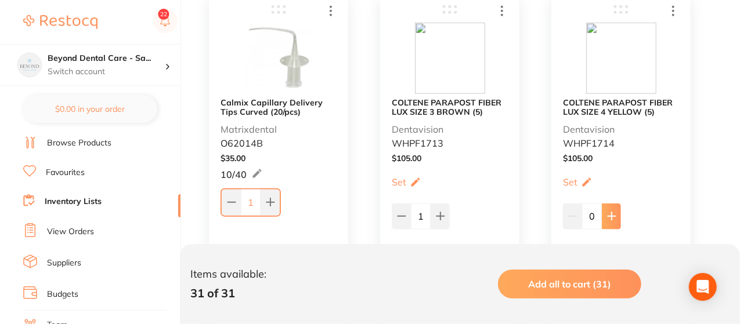
click at [612, 215] on icon at bounding box center [611, 216] width 9 height 9
type input "1"
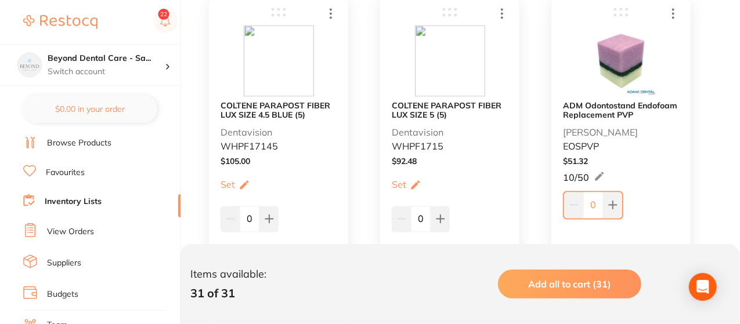
scroll to position [928, 0]
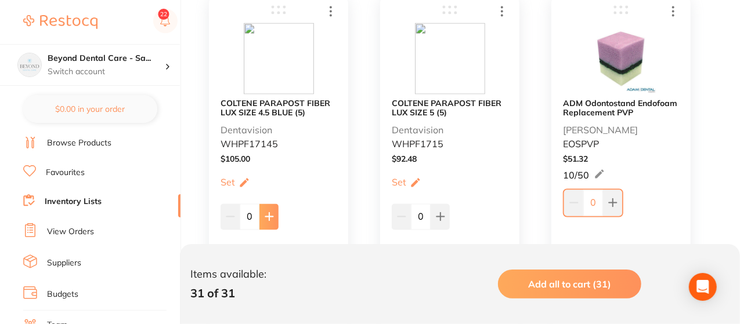
click at [270, 215] on icon at bounding box center [269, 216] width 9 height 9
type input "1"
click at [444, 221] on button at bounding box center [440, 217] width 19 height 26
type input "1"
click at [614, 211] on button at bounding box center [612, 203] width 19 height 26
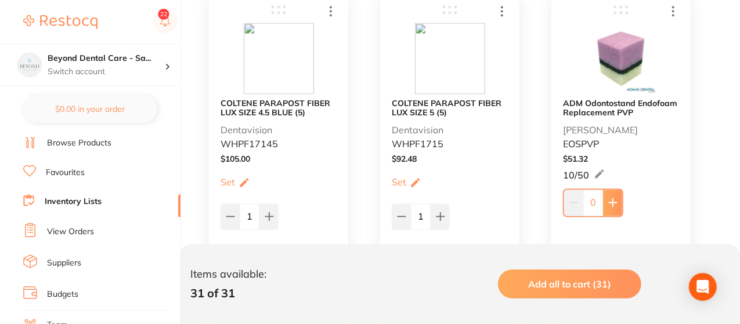
type input "1"
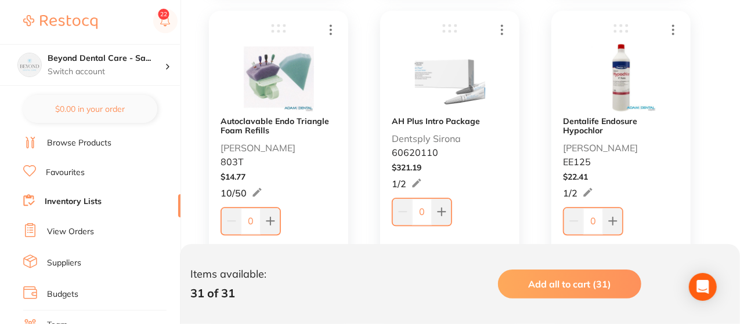
scroll to position [1253, 0]
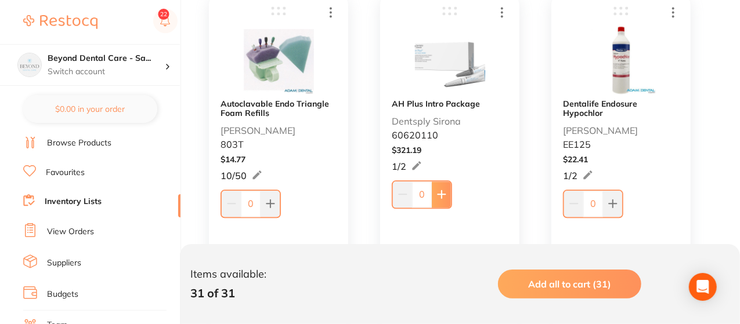
click at [444, 194] on icon at bounding box center [441, 195] width 8 height 8
type input "1"
click at [617, 200] on button at bounding box center [612, 204] width 19 height 26
type input "1"
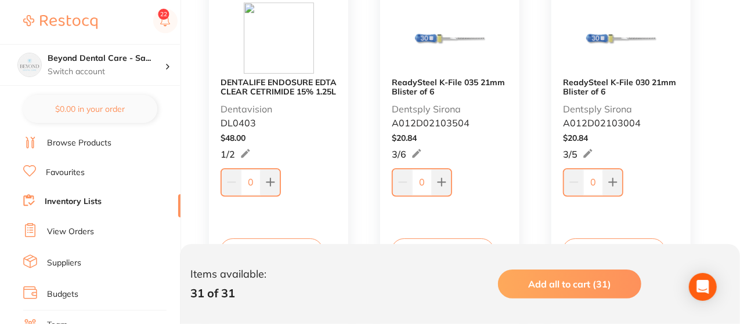
scroll to position [1601, 0]
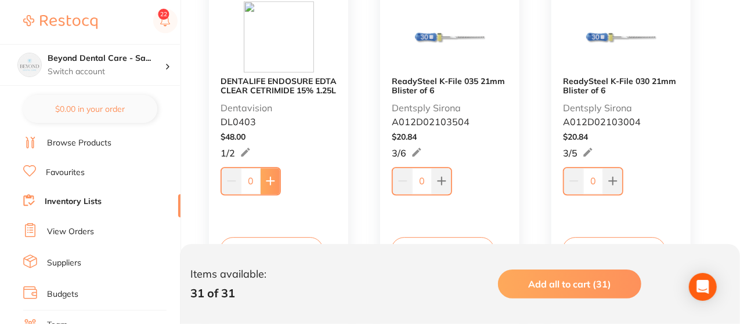
click at [270, 175] on button at bounding box center [270, 181] width 19 height 26
type input "1"
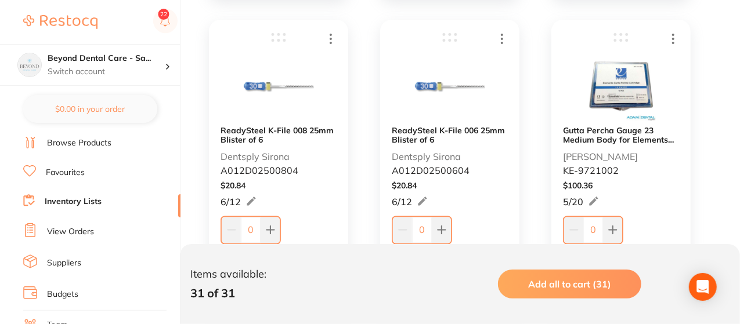
scroll to position [3203, 0]
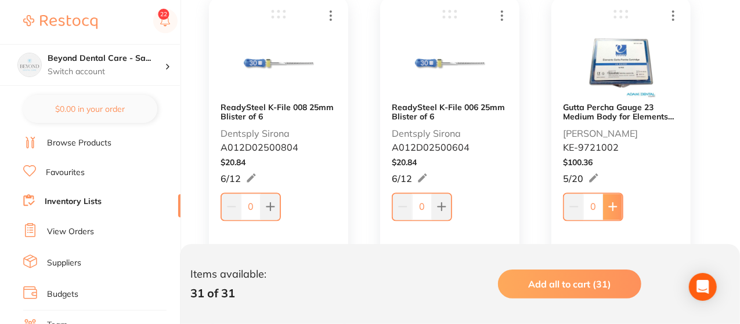
click at [611, 202] on icon at bounding box center [612, 206] width 9 height 9
type input "2"
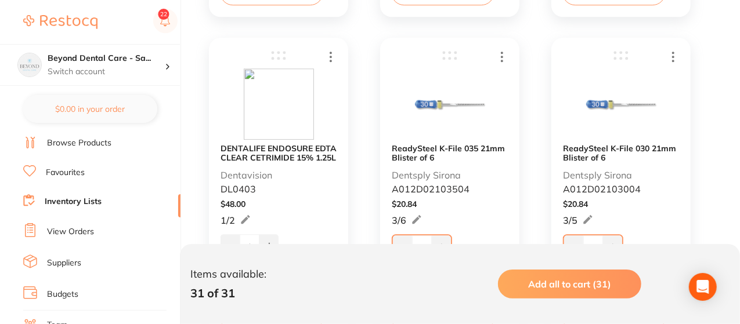
scroll to position [1555, 0]
